Goal: Information Seeking & Learning: Learn about a topic

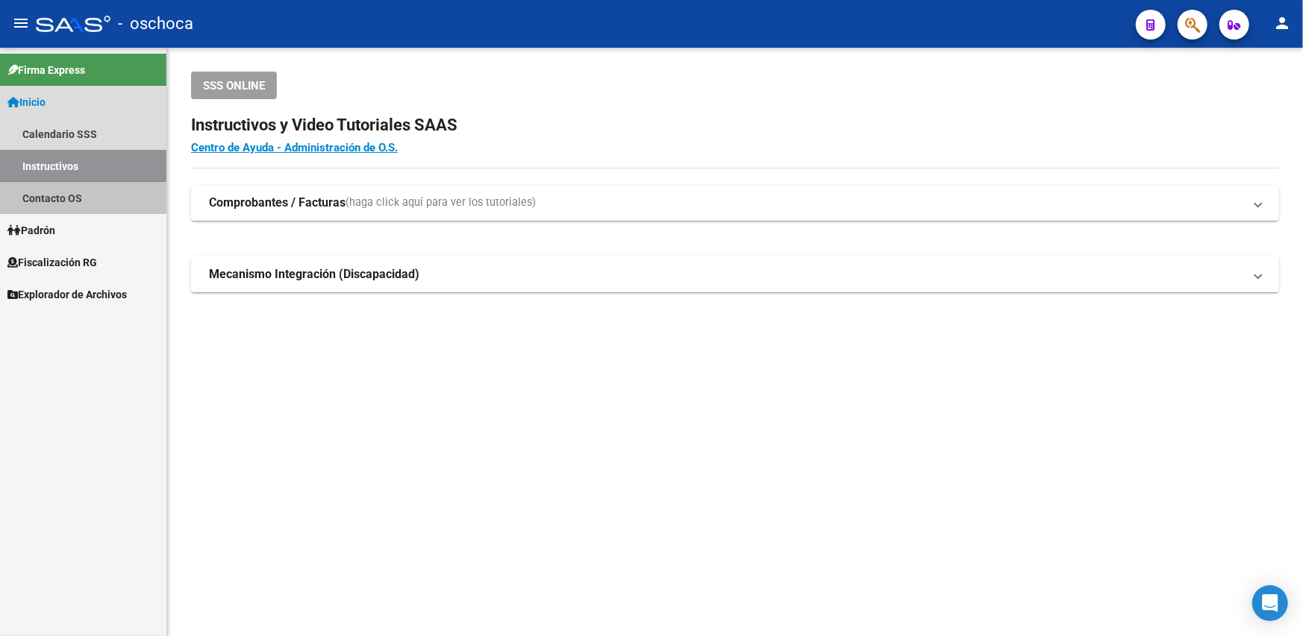
click at [90, 209] on link "Contacto OS" at bounding box center [83, 198] width 166 height 32
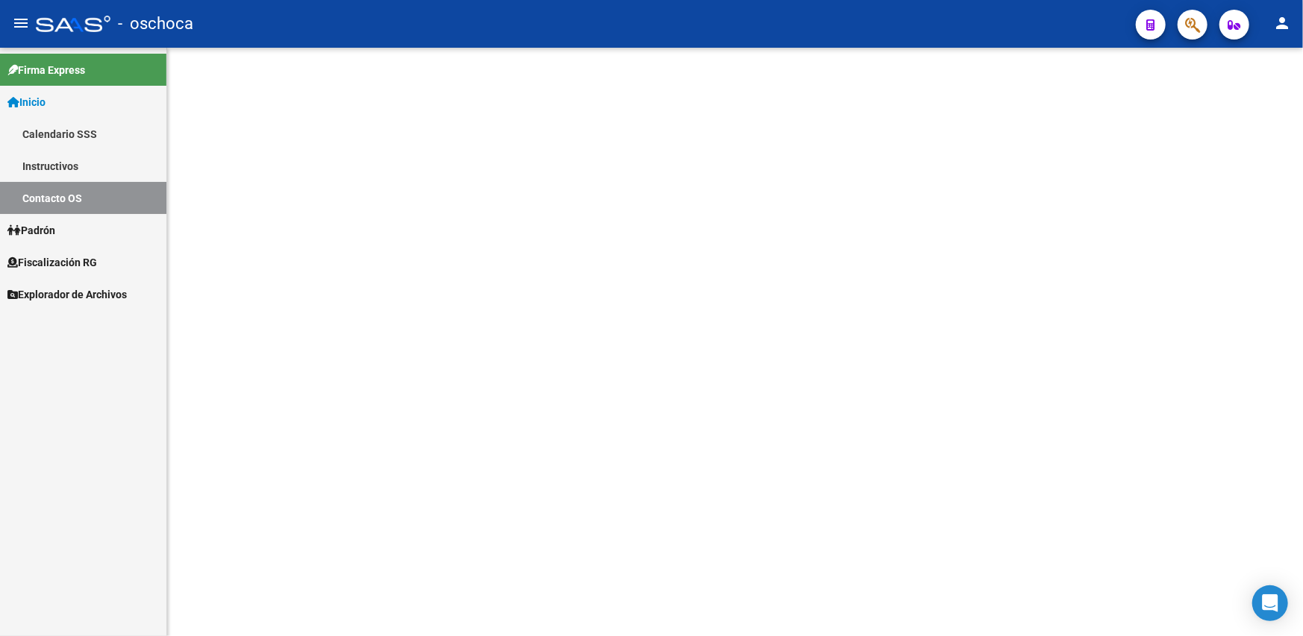
click at [72, 233] on link "Padrón" at bounding box center [83, 230] width 166 height 32
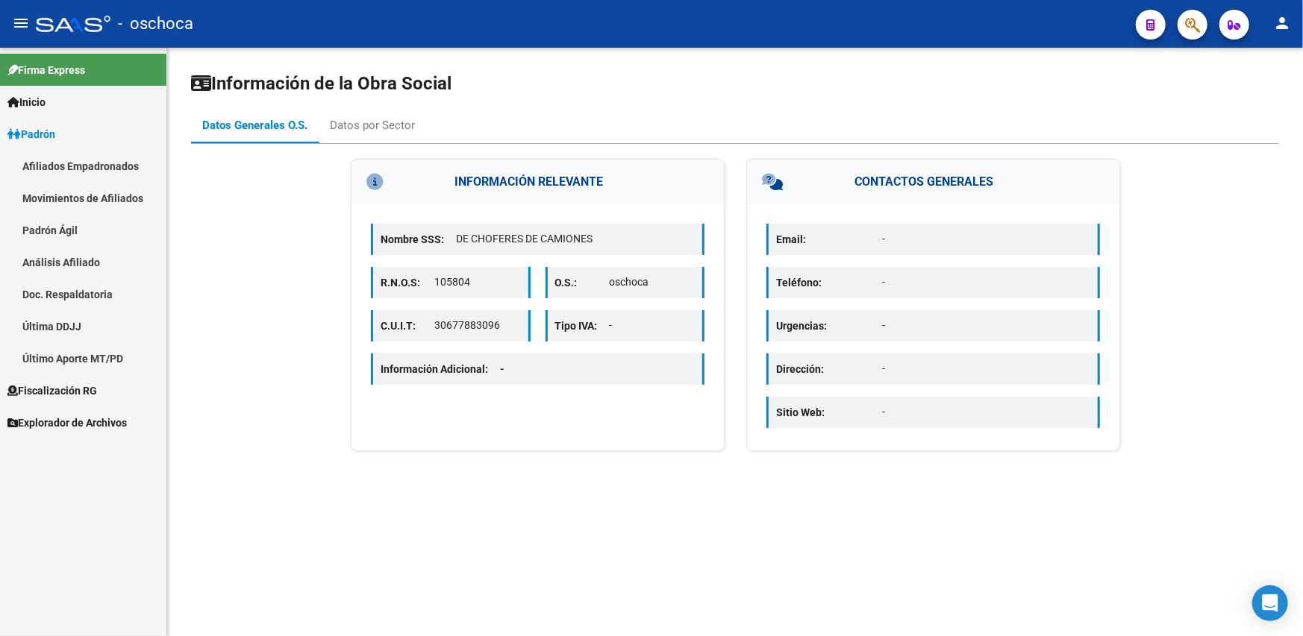
click at [56, 393] on span "Fiscalización RG" at bounding box center [52, 391] width 90 height 16
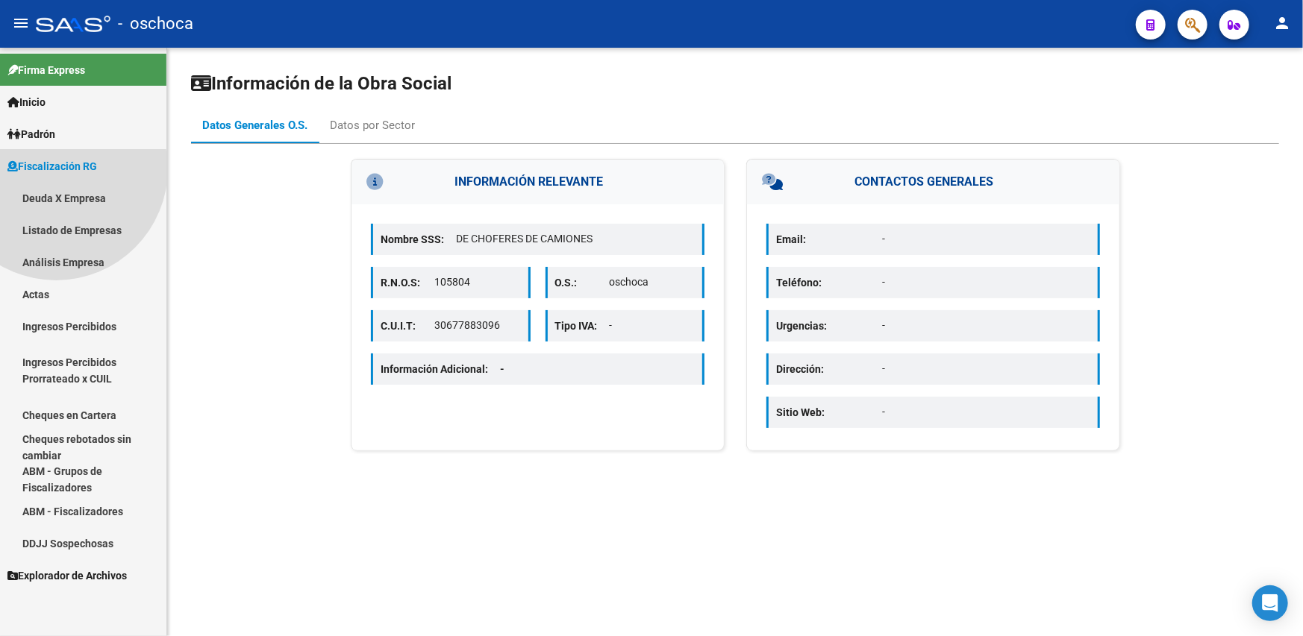
click at [58, 455] on link "Cheques rebotados sin cambiar" at bounding box center [83, 447] width 166 height 32
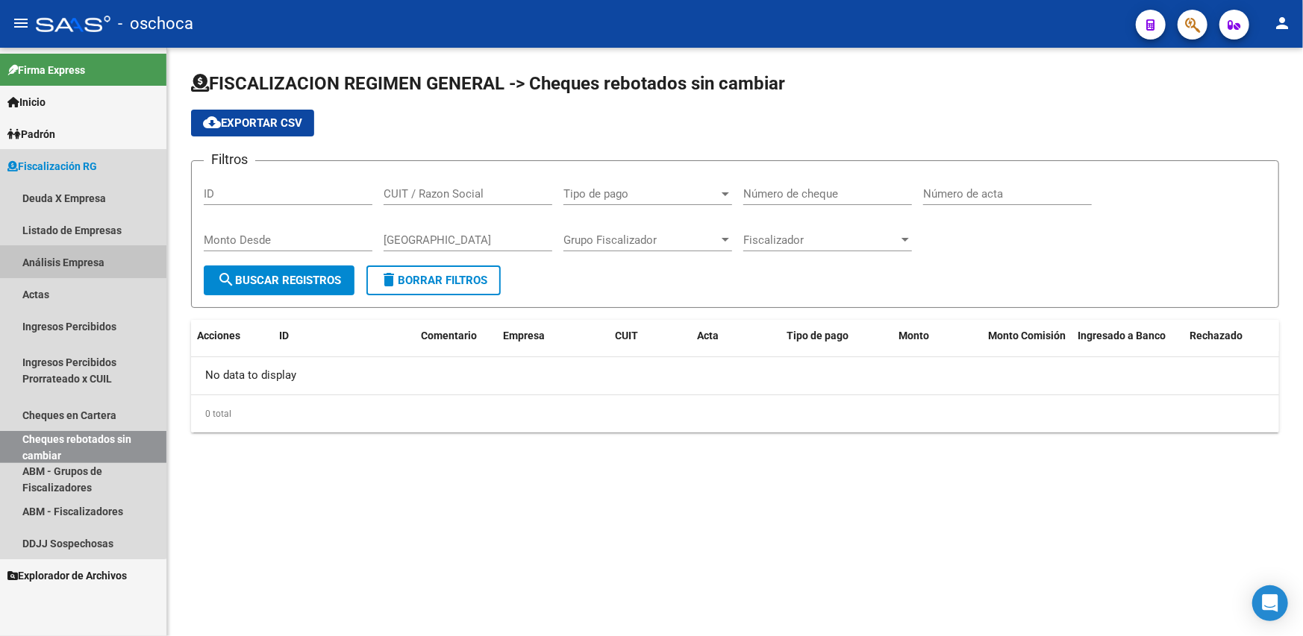
drag, startPoint x: 77, startPoint y: 256, endPoint x: 144, endPoint y: 177, distance: 103.7
click at [77, 257] on link "Análisis Empresa" at bounding box center [83, 262] width 166 height 32
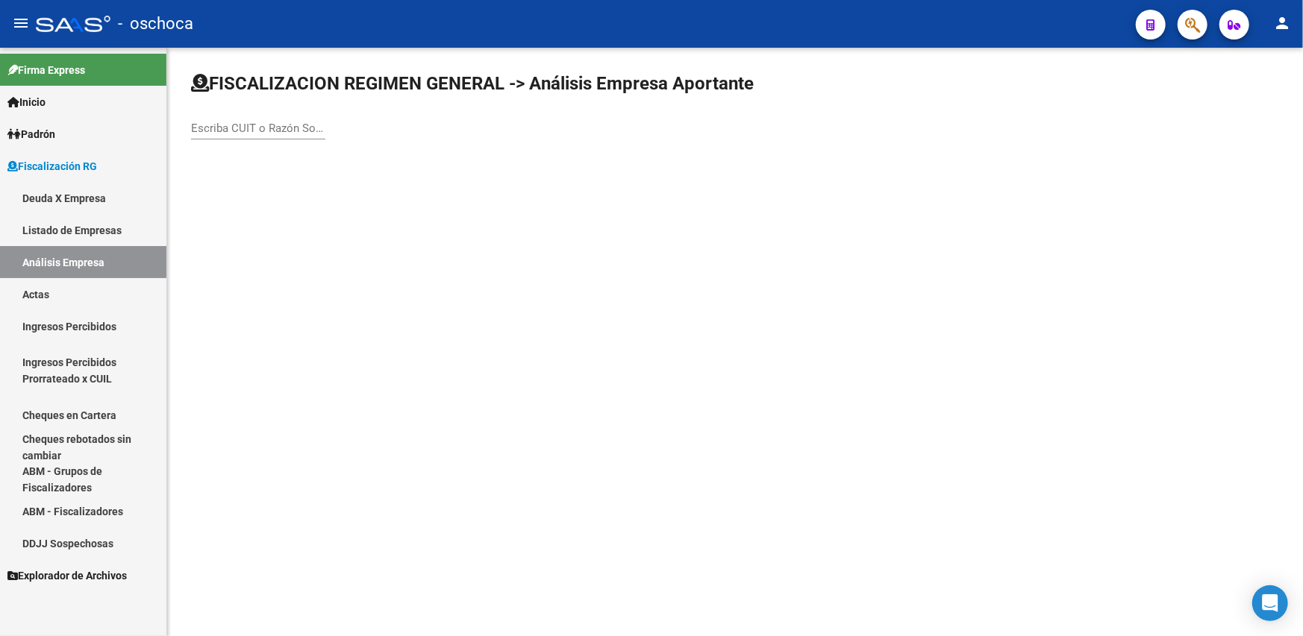
click at [244, 132] on input "Escriba CUIT o Razón Social para buscar" at bounding box center [258, 128] width 134 height 13
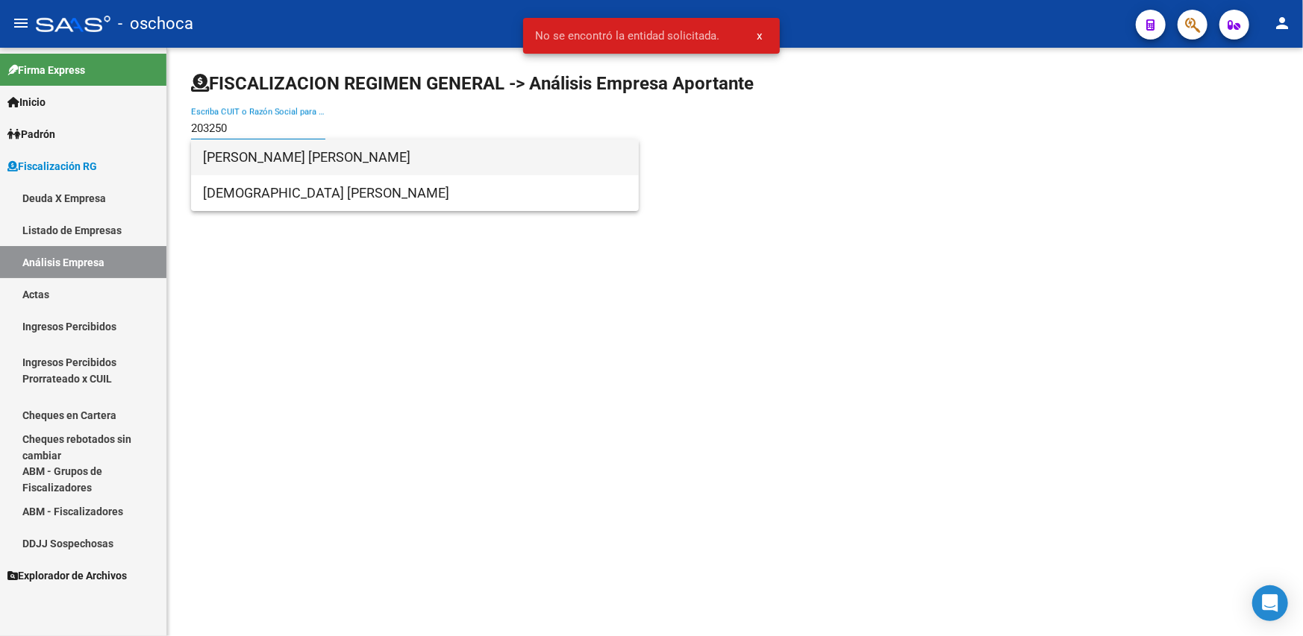
type input "203250"
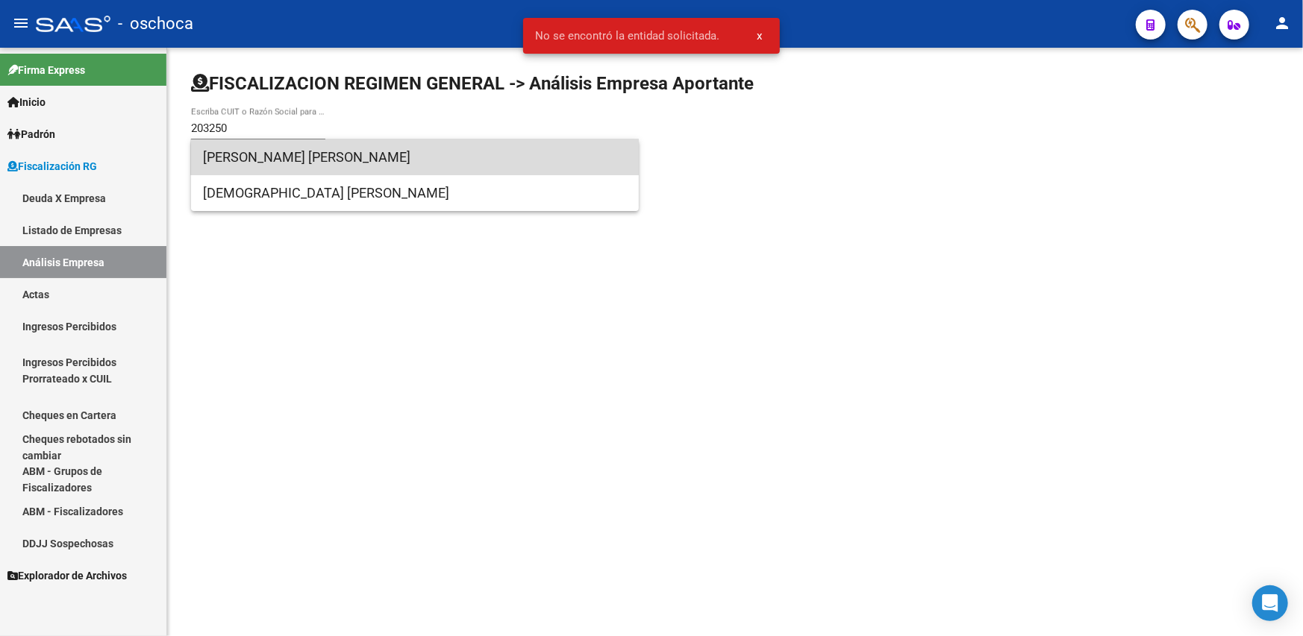
click at [286, 157] on span "[PERSON_NAME] [PERSON_NAME]" at bounding box center [415, 158] width 424 height 36
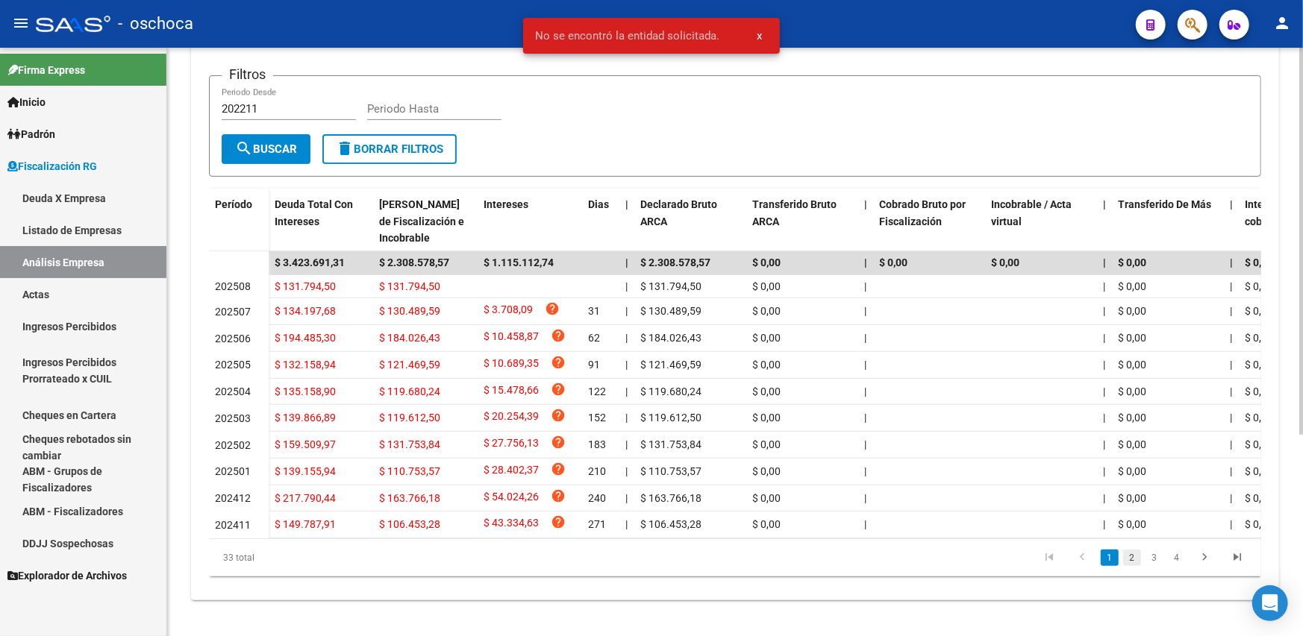
click at [1134, 553] on link "2" at bounding box center [1132, 558] width 18 height 16
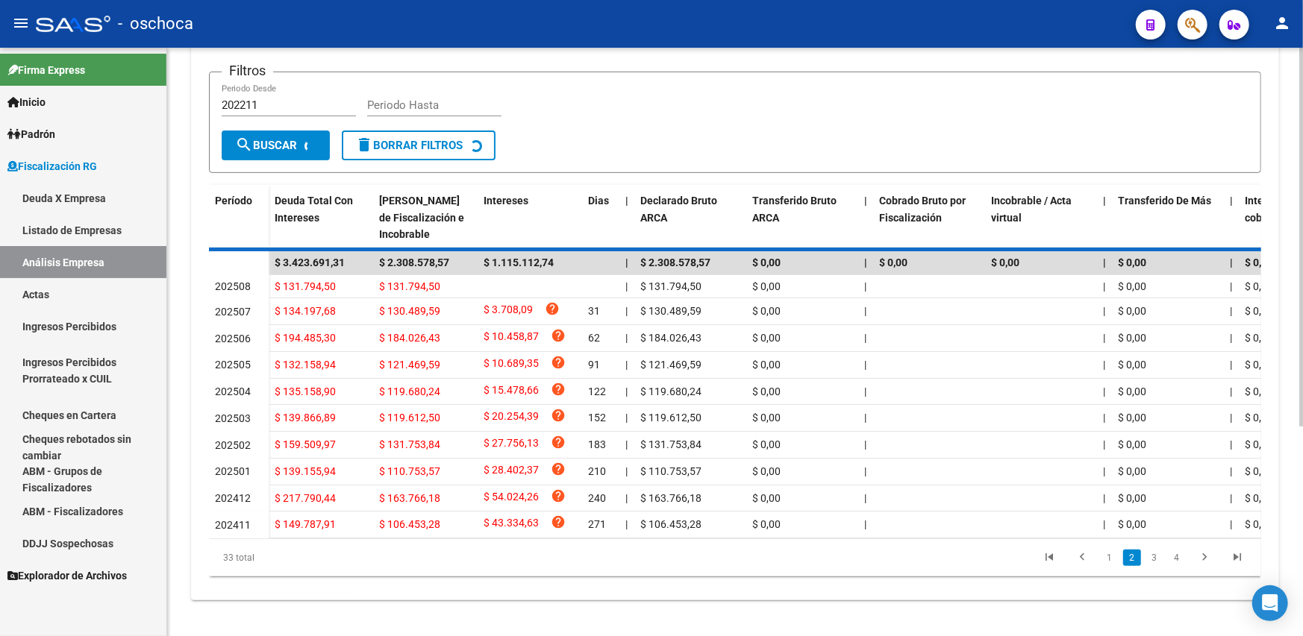
scroll to position [306, 0]
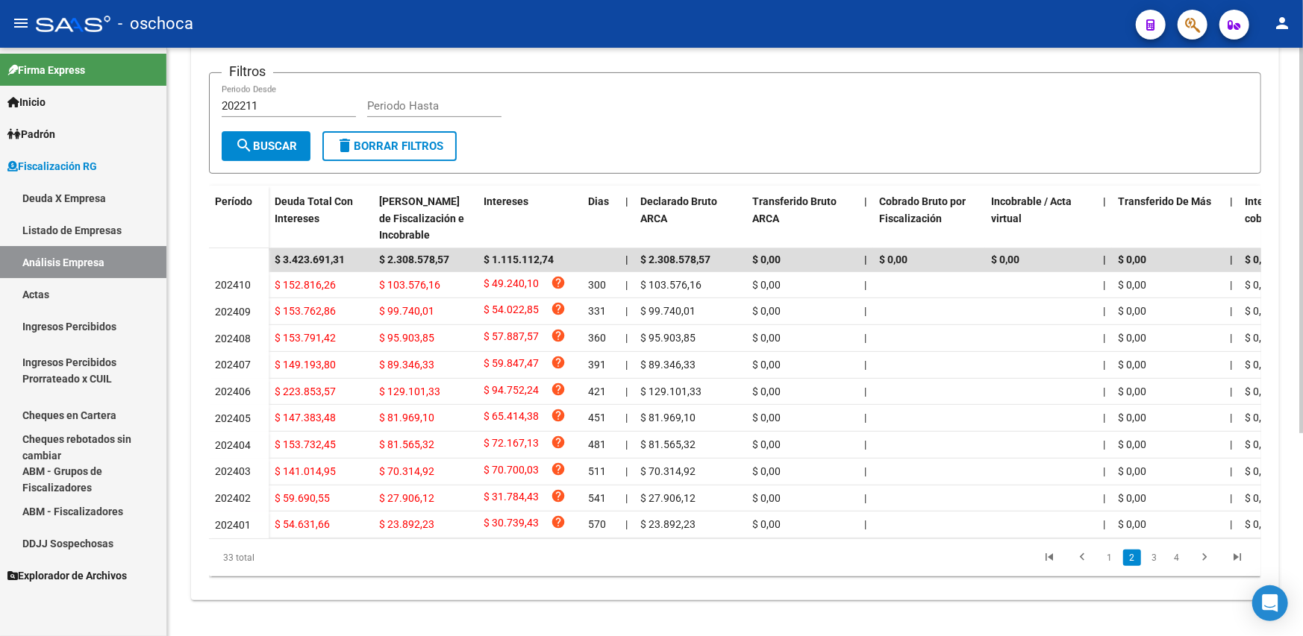
click at [1162, 569] on li "3" at bounding box center [1154, 557] width 22 height 25
click at [1164, 560] on li "3" at bounding box center [1154, 557] width 22 height 25
click at [1159, 560] on link "3" at bounding box center [1154, 558] width 18 height 16
click at [1175, 566] on link "4" at bounding box center [1177, 558] width 18 height 16
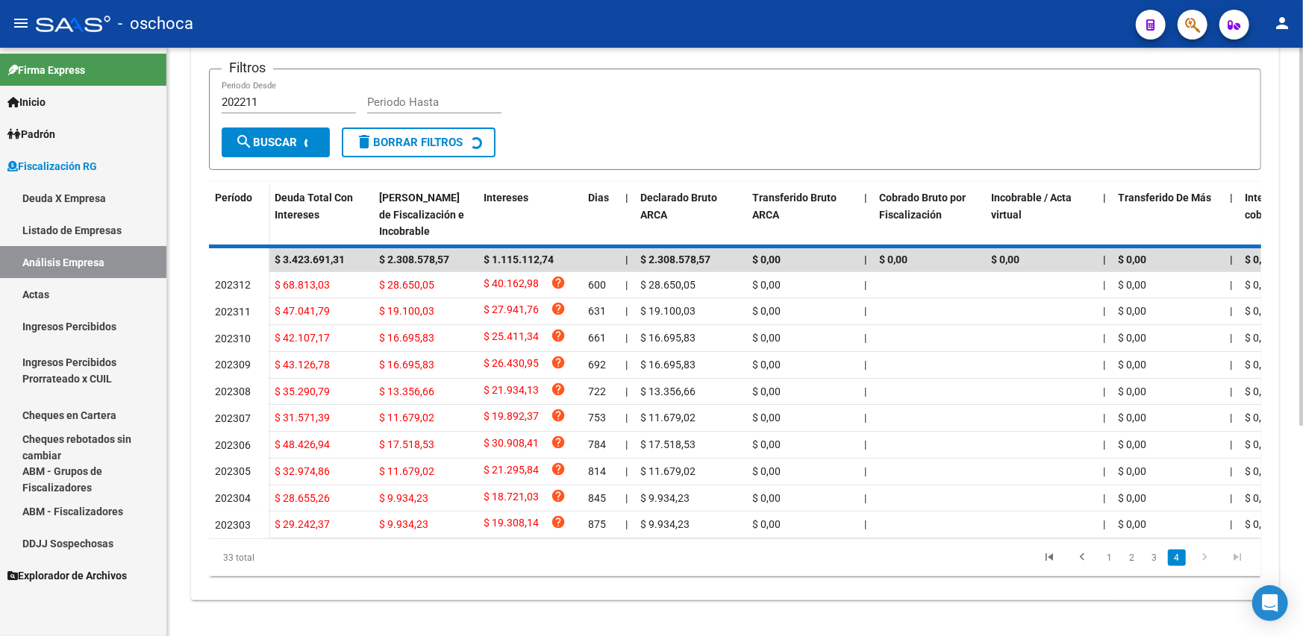
scroll to position [125, 0]
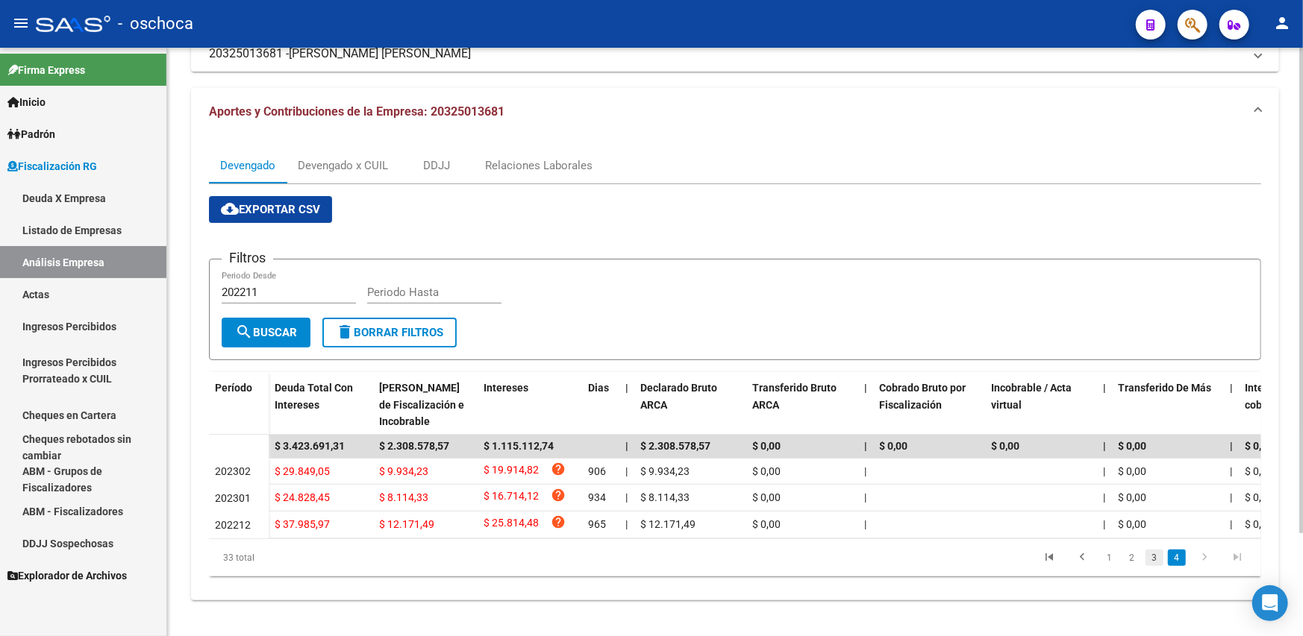
click at [1149, 560] on link "3" at bounding box center [1154, 558] width 18 height 16
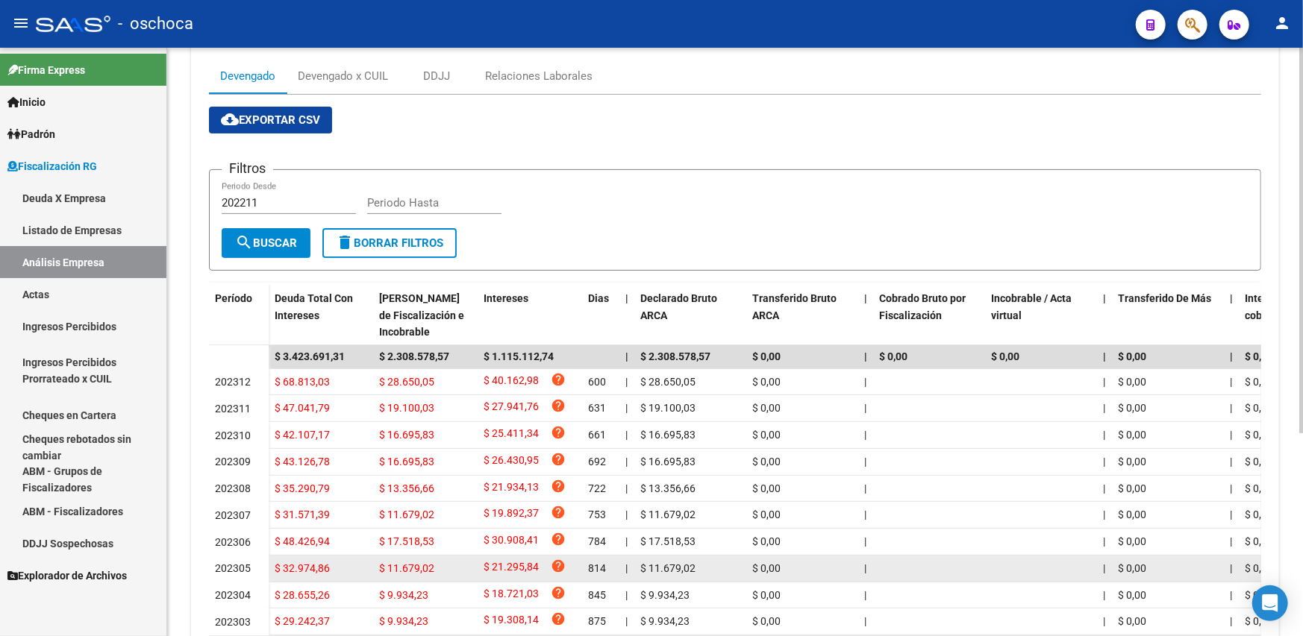
scroll to position [309, 0]
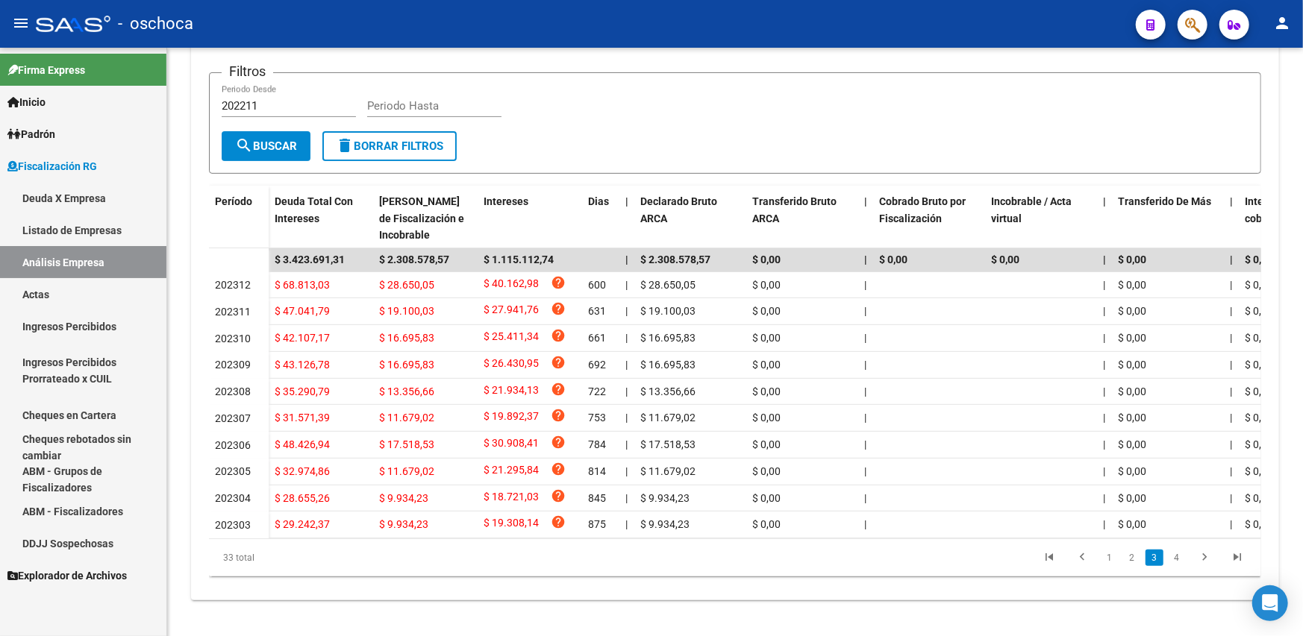
click at [1127, 554] on link "2" at bounding box center [1132, 558] width 18 height 16
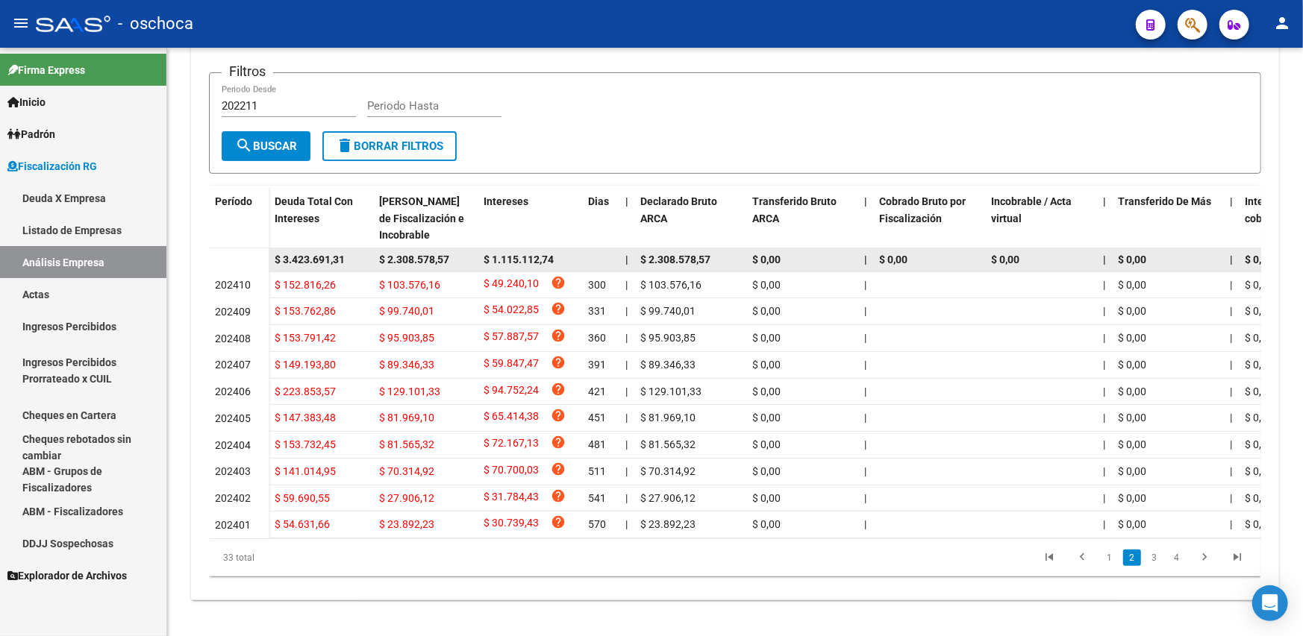
click at [440, 248] on datatable-body-cell "$ 2.308.578,57" at bounding box center [425, 259] width 104 height 23
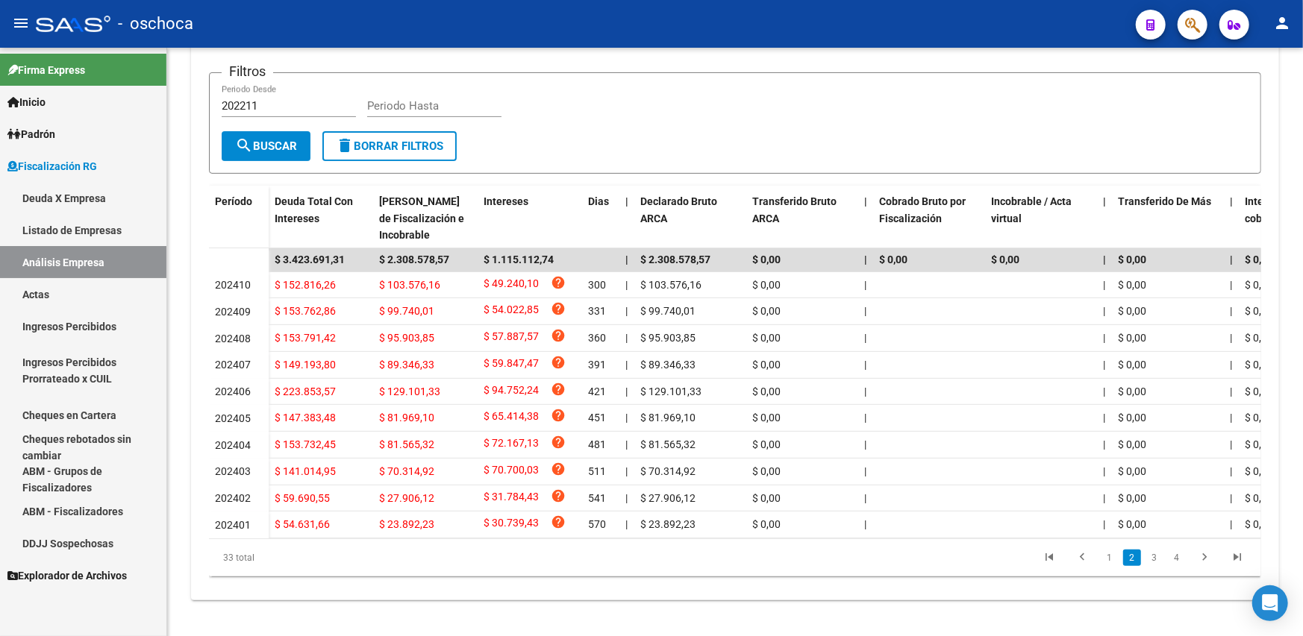
click at [1098, 557] on li "1" at bounding box center [1109, 557] width 22 height 25
click at [1114, 554] on link "1" at bounding box center [1109, 558] width 18 height 16
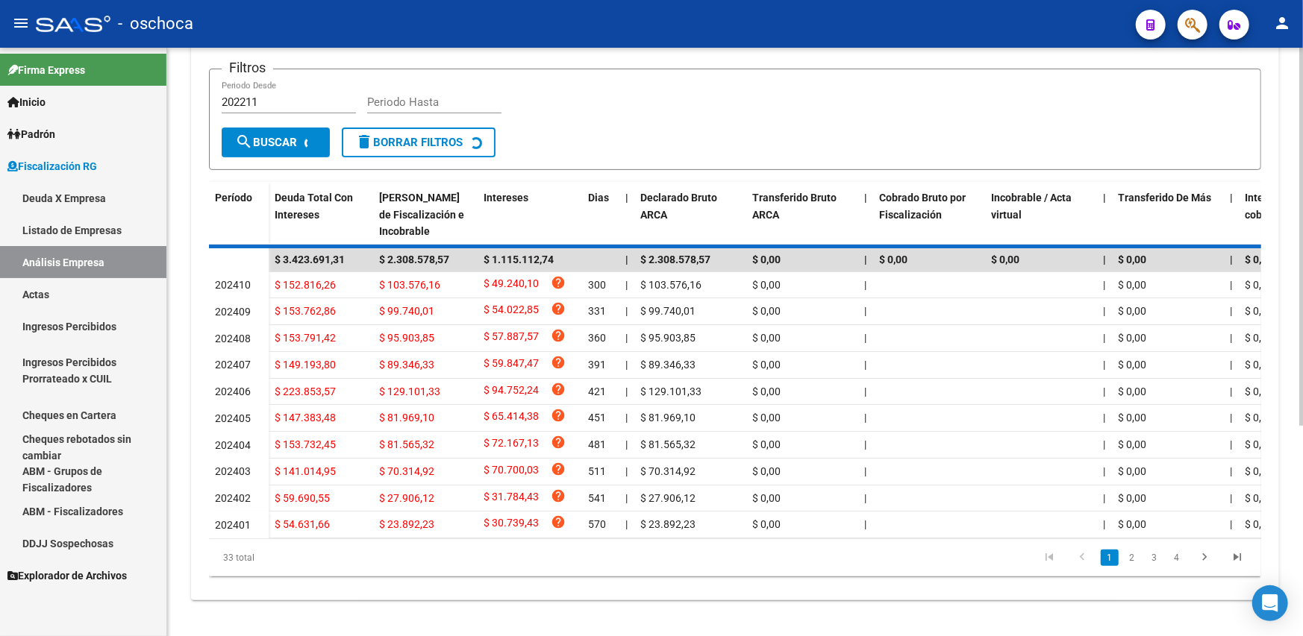
scroll to position [306, 0]
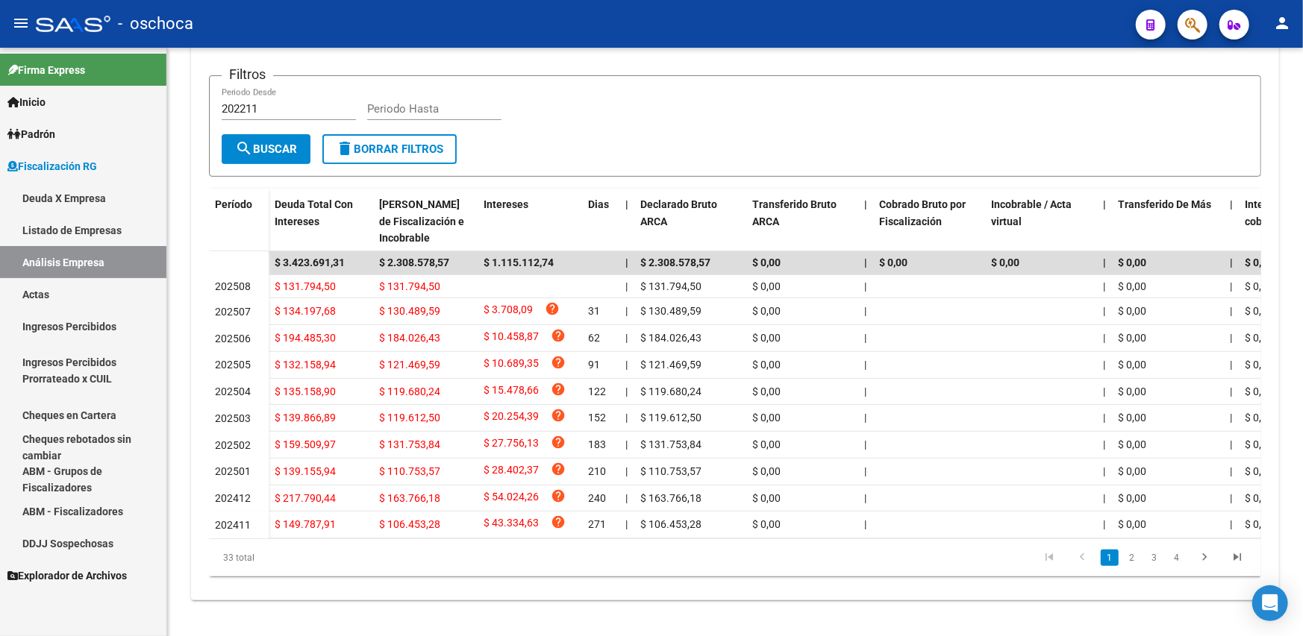
drag, startPoint x: 648, startPoint y: 586, endPoint x: 636, endPoint y: 580, distance: 13.7
click at [645, 580] on div "cloud_download Exportar CSV Filtros 202211 Periodo Desde Periodo Hasta search B…" at bounding box center [735, 295] width 1052 height 588
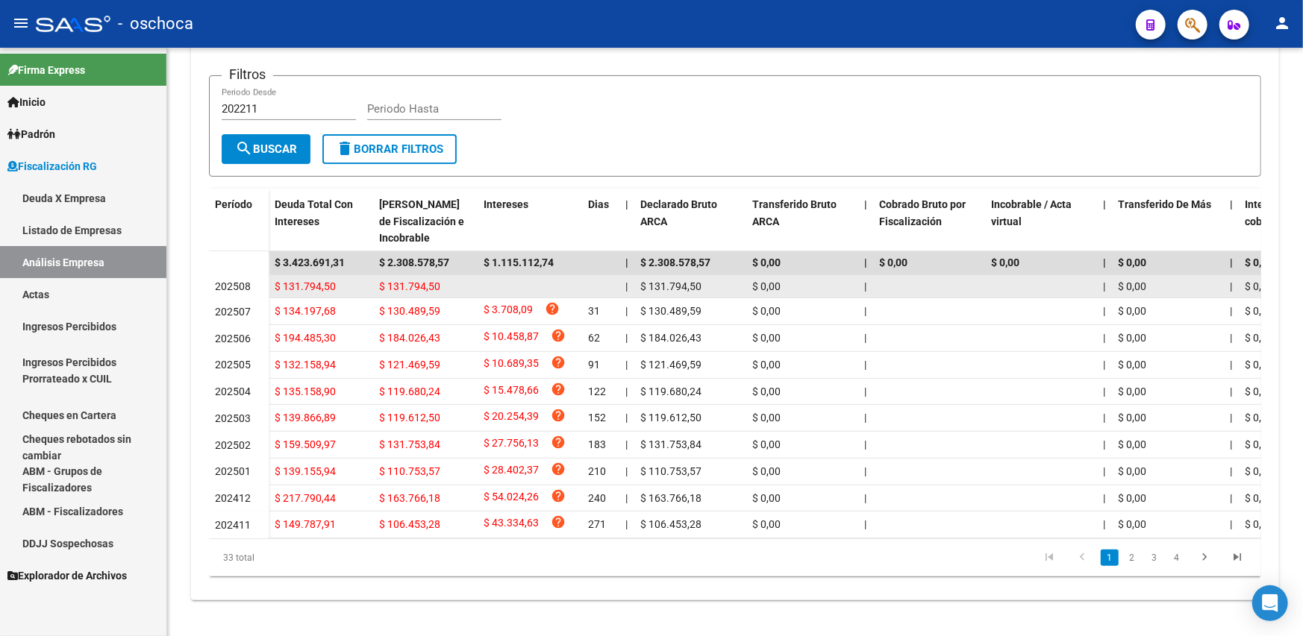
click at [491, 287] on datatable-body-cell at bounding box center [529, 286] width 104 height 23
